Goal: Information Seeking & Learning: Find contact information

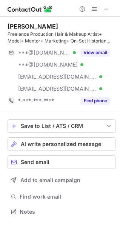
scroll to position [206, 120]
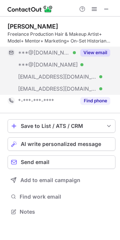
click at [91, 52] on button "View email" at bounding box center [95, 53] width 30 height 8
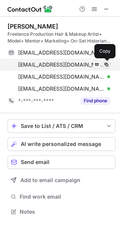
click at [105, 64] on span at bounding box center [106, 65] width 6 height 6
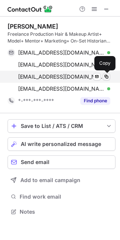
click at [106, 76] on span at bounding box center [106, 77] width 6 height 6
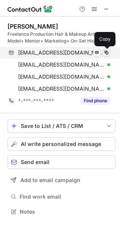
click at [108, 54] on span at bounding box center [106, 53] width 6 height 6
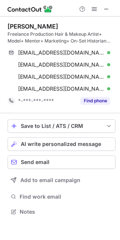
click at [102, 49] on button at bounding box center [106, 53] width 8 height 8
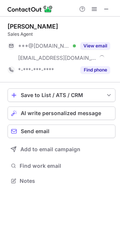
scroll to position [176, 120]
click at [91, 39] on div "Rachel Mero Sales Agent ***@gmail.com Verified ***@berkshirehathawayhs.com View…" at bounding box center [62, 49] width 108 height 53
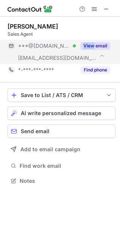
click at [91, 40] on div "View email" at bounding box center [93, 46] width 34 height 12
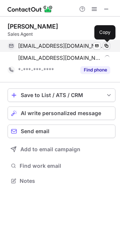
click at [108, 47] on span at bounding box center [106, 46] width 6 height 6
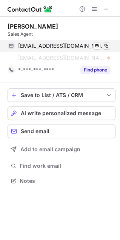
scroll to position [164, 120]
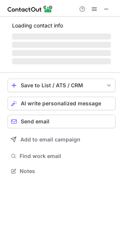
scroll to position [182, 120]
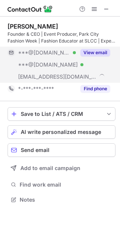
click at [86, 53] on button "View email" at bounding box center [95, 53] width 30 height 8
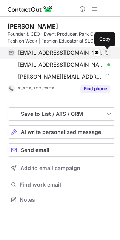
click at [105, 50] on span at bounding box center [106, 53] width 6 height 6
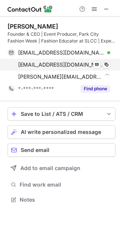
click at [109, 62] on div "skienow1@comcast.net Verified" at bounding box center [64, 64] width 92 height 7
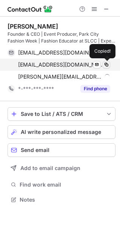
click at [108, 62] on span at bounding box center [106, 65] width 6 height 6
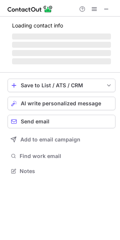
scroll to position [170, 120]
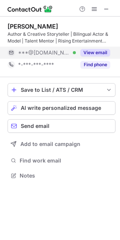
click at [94, 53] on button "View email" at bounding box center [95, 53] width 30 height 8
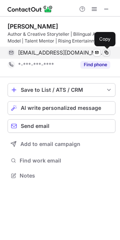
click at [109, 54] on span at bounding box center [106, 53] width 6 height 6
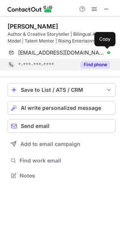
click at [88, 65] on button "Find phone" at bounding box center [95, 65] width 30 height 8
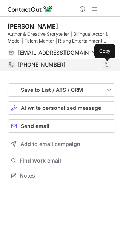
click at [106, 65] on span at bounding box center [106, 65] width 6 height 6
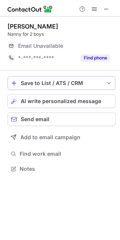
scroll to position [164, 120]
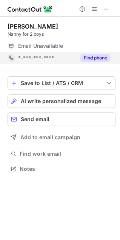
click at [88, 52] on div "Find phone" at bounding box center [93, 58] width 34 height 12
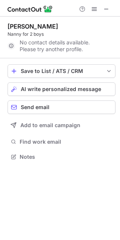
scroll to position [152, 120]
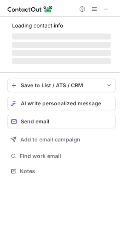
scroll to position [176, 120]
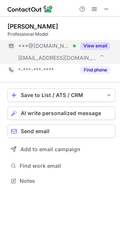
click at [91, 47] on button "View email" at bounding box center [95, 46] width 30 height 8
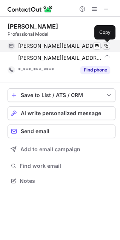
click at [104, 47] on span at bounding box center [106, 46] width 6 height 6
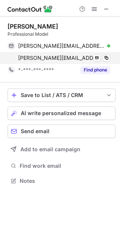
click at [110, 57] on div "bridget@talentmg.com Send email Copy" at bounding box center [59, 58] width 102 height 12
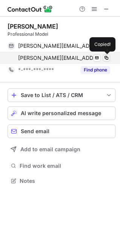
click at [109, 57] on button at bounding box center [106, 58] width 8 height 8
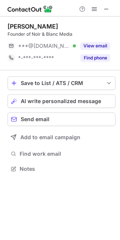
scroll to position [164, 120]
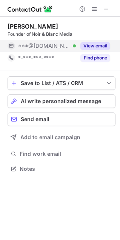
click at [92, 44] on button "View email" at bounding box center [95, 46] width 30 height 8
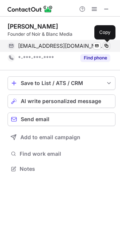
click at [106, 45] on span at bounding box center [106, 46] width 6 height 6
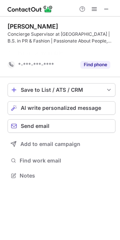
scroll to position [158, 120]
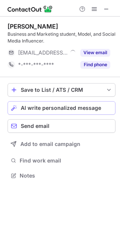
scroll to position [170, 120]
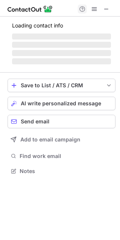
scroll to position [182, 120]
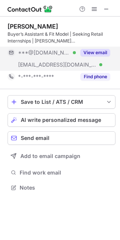
click at [101, 50] on button "View email" at bounding box center [95, 53] width 30 height 8
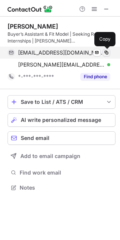
click at [108, 54] on span at bounding box center [106, 53] width 6 height 6
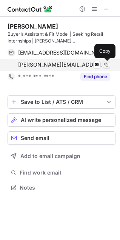
click at [103, 65] on span at bounding box center [106, 65] width 6 height 6
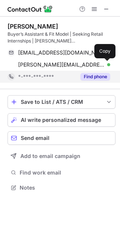
click at [97, 79] on button "Find phone" at bounding box center [95, 77] width 30 height 8
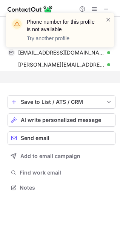
scroll to position [170, 120]
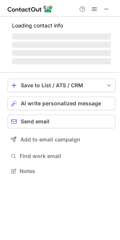
scroll to position [170, 120]
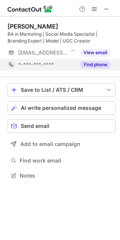
click at [82, 67] on button "Find phone" at bounding box center [95, 65] width 30 height 8
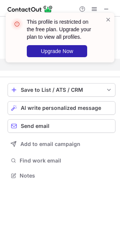
scroll to position [158, 120]
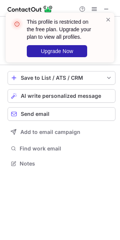
click at [108, 9] on div "This profile is restricted on the free plan. Upgrade your plan to view all prof…" at bounding box center [60, 40] width 120 height 71
click at [105, 10] on div "This profile is restricted on the free plan. Upgrade your plan to view all prof…" at bounding box center [60, 40] width 120 height 71
click at [109, 23] on span at bounding box center [108, 20] width 6 height 8
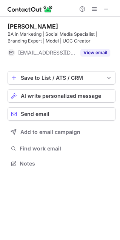
click at [109, 14] on div "This profile is restricted on the free plan. Upgrade your plan to view all prof…" at bounding box center [60, 38] width 108 height 50
click at [106, 6] on div "This profile is restricted on the free plan. Upgrade your plan to view all prof…" at bounding box center [60, 12] width 120 height 15
click at [108, 8] on span at bounding box center [106, 9] width 6 height 6
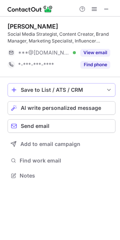
scroll to position [170, 120]
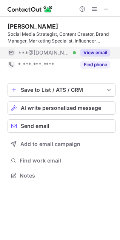
click at [96, 49] on button "View email" at bounding box center [95, 53] width 30 height 8
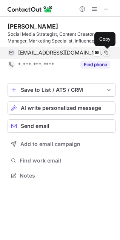
click at [105, 50] on span at bounding box center [106, 53] width 6 height 6
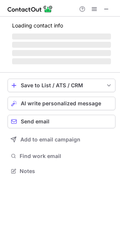
scroll to position [176, 120]
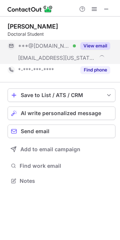
click at [94, 47] on button "View email" at bounding box center [95, 46] width 30 height 8
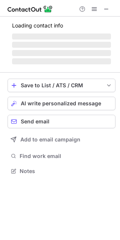
scroll to position [164, 120]
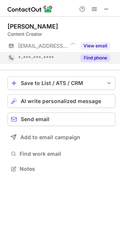
click at [100, 55] on button "Find phone" at bounding box center [95, 58] width 30 height 8
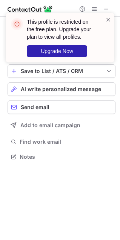
scroll to position [152, 120]
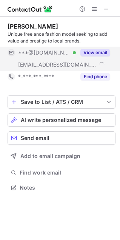
scroll to position [182, 120]
click at [87, 52] on button "View email" at bounding box center [95, 53] width 30 height 8
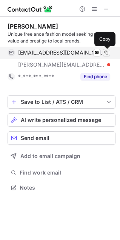
click at [107, 53] on span at bounding box center [106, 53] width 6 height 6
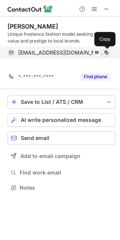
scroll to position [170, 120]
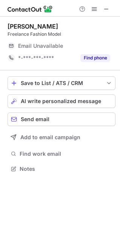
scroll to position [164, 120]
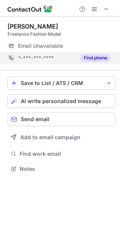
click at [86, 58] on button "Find phone" at bounding box center [95, 58] width 30 height 8
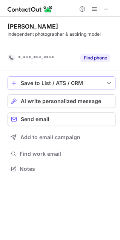
scroll to position [152, 120]
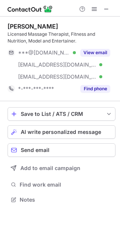
scroll to position [194, 120]
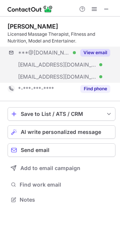
click at [88, 62] on div "***@[DOMAIN_NAME] Verified [EMAIL_ADDRESS][DOMAIN_NAME] Verified [EMAIL_ADDRESS…" at bounding box center [62, 65] width 108 height 36
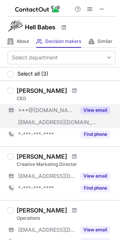
click at [83, 113] on button "View email" at bounding box center [95, 110] width 30 height 8
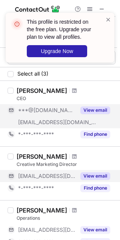
click at [99, 172] on div "View email" at bounding box center [93, 176] width 34 height 12
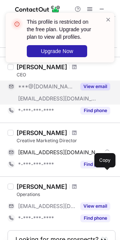
scroll to position [29, 0]
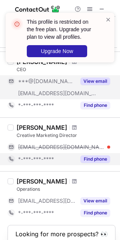
click at [99, 158] on button "Find phone" at bounding box center [95, 159] width 30 height 8
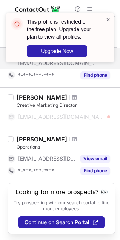
scroll to position [0, 0]
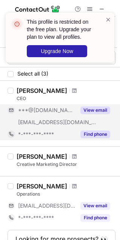
click at [88, 138] on button "Find phone" at bounding box center [95, 134] width 30 height 8
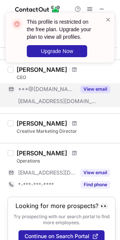
scroll to position [35, 0]
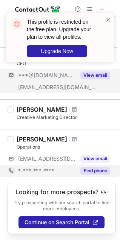
click at [88, 173] on button "Find phone" at bounding box center [95, 171] width 30 height 8
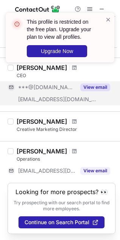
scroll to position [23, 0]
click at [17, 69] on div "This profile is restricted on the free plan. Upgrade your plan to view all prof…" at bounding box center [60, 40] width 120 height 71
click at [64, 69] on div "This profile is restricted on the free plan. Upgrade your plan to view all prof…" at bounding box center [60, 40] width 120 height 71
click at [62, 68] on div "This profile is restricted on the free plan. Upgrade your plan to view all prof…" at bounding box center [60, 40] width 120 height 71
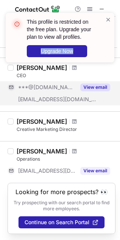
click at [62, 68] on div "This profile is restricted on the free plan. Upgrade your plan to view all prof…" at bounding box center [60, 40] width 120 height 71
click at [43, 81] on div "***@gmail.com" at bounding box center [42, 87] width 68 height 12
click at [73, 94] on div "***@thelitas.co" at bounding box center [42, 99] width 68 height 12
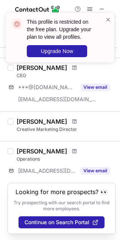
click at [106, 8] on div "This profile is restricted on the free plan. Upgrade your plan to view all prof…" at bounding box center [60, 40] width 120 height 71
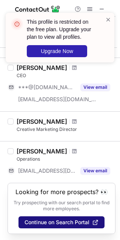
drag, startPoint x: 74, startPoint y: 222, endPoint x: -38, endPoint y: 195, distance: 115.7
click at [0, 195] on html "This profile is restricted on the free plan. Upgrade your plan to view all prof…" at bounding box center [60, 120] width 120 height 240
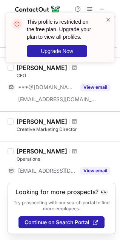
click at [49, 203] on p "Try prospecting with our search portal to find more employees." at bounding box center [61, 206] width 96 height 12
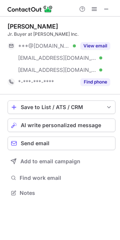
scroll to position [188, 120]
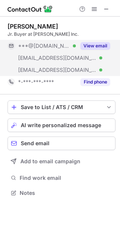
click at [106, 45] on button "View email" at bounding box center [95, 46] width 30 height 8
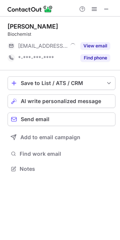
scroll to position [164, 120]
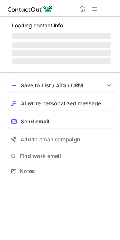
scroll to position [164, 120]
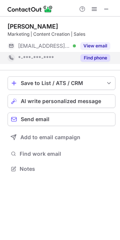
click at [94, 61] on button "Find phone" at bounding box center [95, 58] width 30 height 8
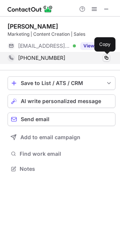
click at [107, 60] on span at bounding box center [106, 58] width 6 height 6
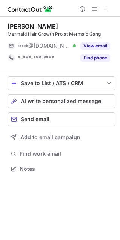
scroll to position [164, 120]
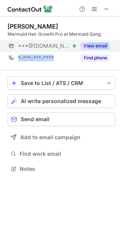
drag, startPoint x: 86, startPoint y: 53, endPoint x: 88, endPoint y: 49, distance: 5.6
click at [88, 49] on div "Brooke Wadsworth Mermaid Hair Growth Pro at Mermaid Gang ***@gmail.com Verified…" at bounding box center [62, 43] width 108 height 41
click at [88, 49] on button "View email" at bounding box center [95, 46] width 30 height 8
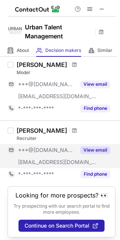
scroll to position [586, 0]
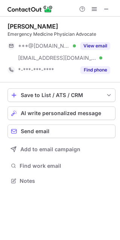
scroll to position [176, 120]
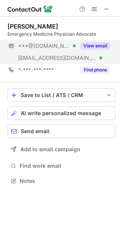
click at [98, 43] on button "View email" at bounding box center [95, 46] width 30 height 8
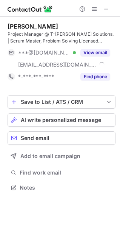
scroll to position [166, 120]
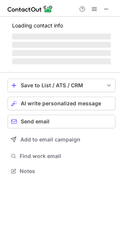
click at [90, 47] on span "‌" at bounding box center [61, 45] width 99 height 6
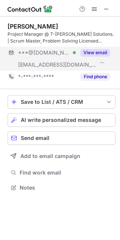
scroll to position [182, 120]
click at [82, 53] on button "View email" at bounding box center [95, 53] width 30 height 8
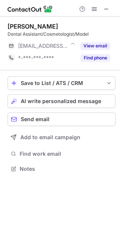
scroll to position [164, 120]
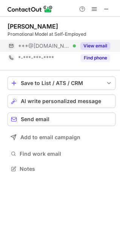
click at [91, 49] on button "View email" at bounding box center [95, 46] width 30 height 8
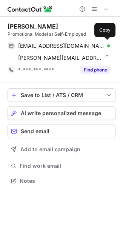
scroll to position [176, 120]
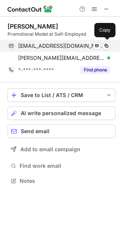
click at [109, 50] on div "mccarthykimberly77@hotmail.com Verified Send email Copy" at bounding box center [59, 46] width 102 height 12
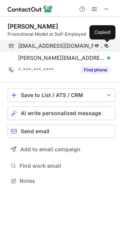
click at [105, 50] on div "mccarthykimberly77@hotmail.com Verified Send email Copied!" at bounding box center [59, 46] width 102 height 12
click at [105, 43] on span at bounding box center [106, 46] width 6 height 6
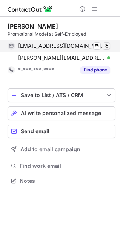
click at [105, 44] on span at bounding box center [106, 46] width 6 height 6
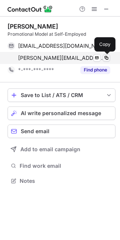
click at [107, 57] on span at bounding box center [106, 58] width 6 height 6
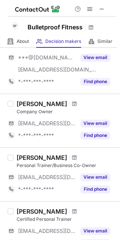
scroll to position [125, 0]
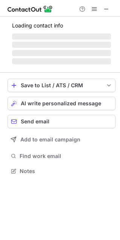
scroll to position [182, 120]
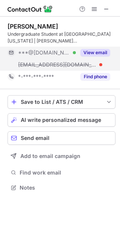
click at [93, 48] on div "View email" at bounding box center [93, 53] width 34 height 12
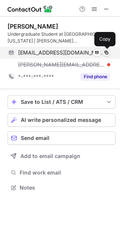
click at [109, 55] on span at bounding box center [106, 53] width 6 height 6
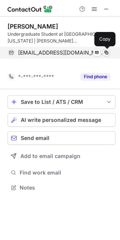
scroll to position [170, 120]
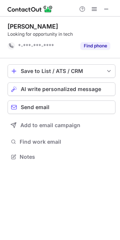
scroll to position [152, 120]
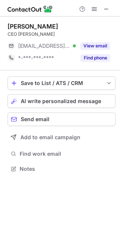
scroll to position [164, 120]
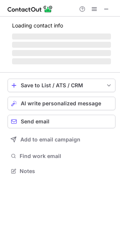
scroll to position [164, 120]
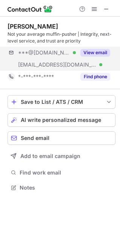
click at [89, 60] on div "***@hotmail.com Verified ***@bsci.com Verified View email" at bounding box center [62, 59] width 108 height 24
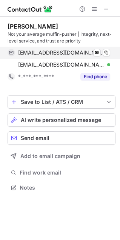
click at [106, 57] on div "mariette_evans@hotmail.com Verified Send email Copy" at bounding box center [59, 53] width 102 height 12
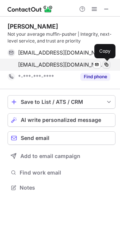
click at [107, 66] on span at bounding box center [106, 65] width 6 height 6
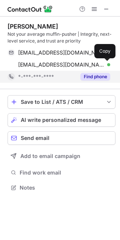
drag, startPoint x: 92, startPoint y: 75, endPoint x: 96, endPoint y: 78, distance: 4.8
click at [92, 75] on button "Find phone" at bounding box center [95, 77] width 30 height 8
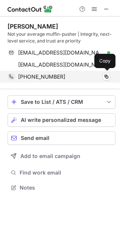
click at [101, 80] on div "+18016738084 Copy" at bounding box center [59, 77] width 102 height 12
click at [73, 82] on div "+18016738084 Copy" at bounding box center [59, 77] width 102 height 12
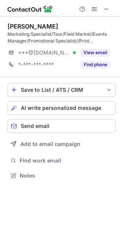
scroll to position [170, 120]
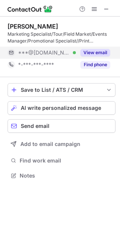
click at [91, 53] on button "View email" at bounding box center [95, 53] width 30 height 8
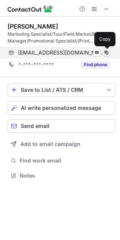
click at [103, 50] on button at bounding box center [106, 53] width 8 height 8
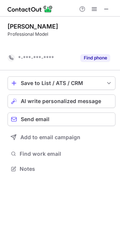
scroll to position [152, 120]
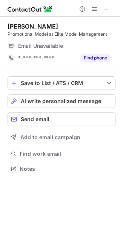
scroll to position [164, 120]
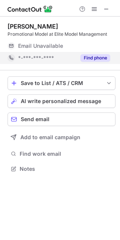
click at [90, 55] on button "Find phone" at bounding box center [95, 58] width 30 height 8
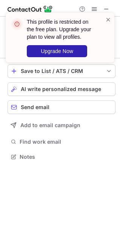
scroll to position [152, 120]
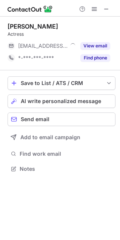
scroll to position [164, 120]
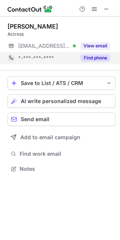
click at [86, 53] on div "Find phone" at bounding box center [93, 58] width 34 height 12
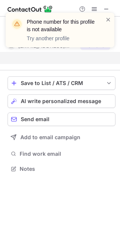
scroll to position [152, 120]
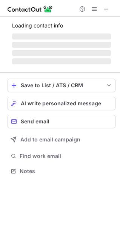
scroll to position [164, 120]
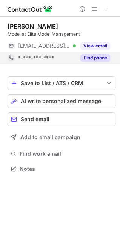
click at [86, 52] on div "Find phone" at bounding box center [93, 58] width 34 height 12
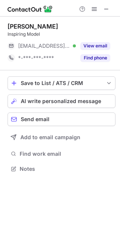
scroll to position [164, 120]
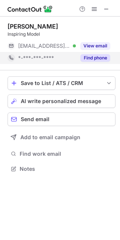
click at [93, 56] on button "Find phone" at bounding box center [95, 58] width 30 height 8
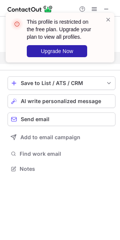
scroll to position [152, 120]
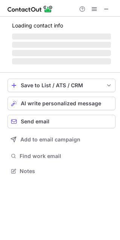
scroll to position [164, 120]
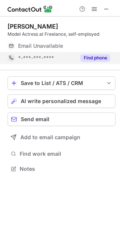
click at [91, 54] on button "Find phone" at bounding box center [95, 58] width 30 height 8
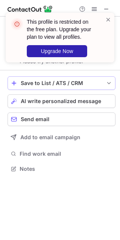
scroll to position [152, 120]
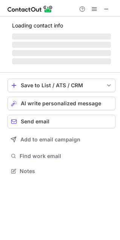
scroll to position [164, 120]
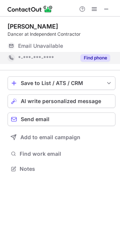
click at [88, 54] on div "Find phone" at bounding box center [93, 58] width 34 height 12
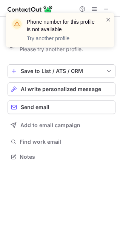
scroll to position [152, 120]
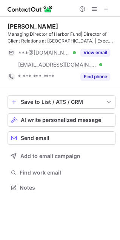
scroll to position [182, 120]
